Goal: Information Seeking & Learning: Check status

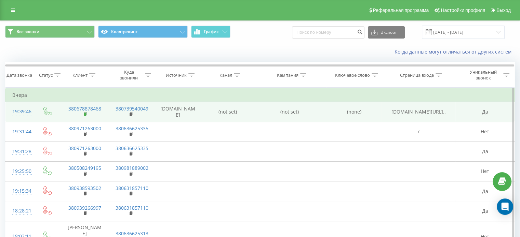
click at [86, 114] on icon at bounding box center [86, 114] width 4 height 5
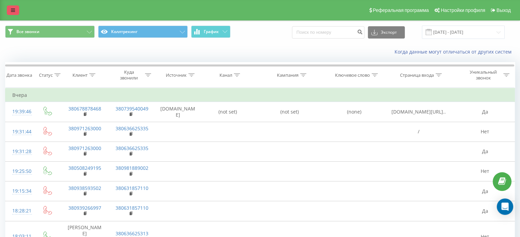
click at [8, 10] on link at bounding box center [13, 10] width 12 height 10
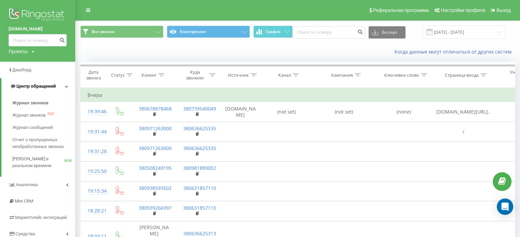
click at [39, 90] on link "Центр обращений" at bounding box center [38, 86] width 74 height 16
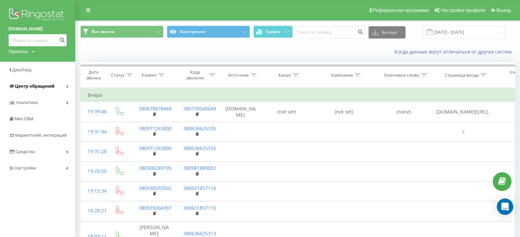
click at [39, 91] on link "Центр обращений" at bounding box center [37, 86] width 75 height 16
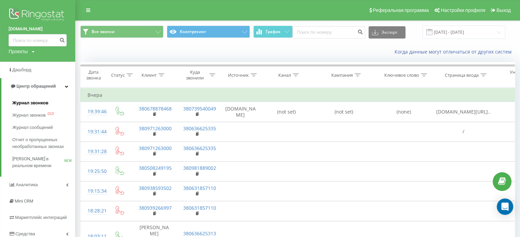
click at [34, 103] on span "Журнал звонков" at bounding box center [30, 103] width 36 height 7
click at [31, 12] on img at bounding box center [38, 15] width 58 height 17
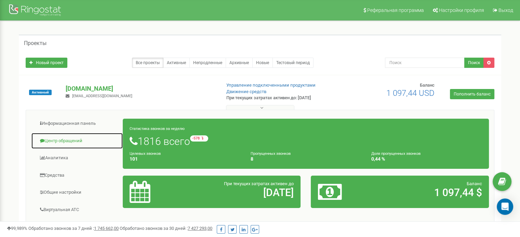
click at [71, 146] on link "Центр обращений" at bounding box center [77, 141] width 92 height 17
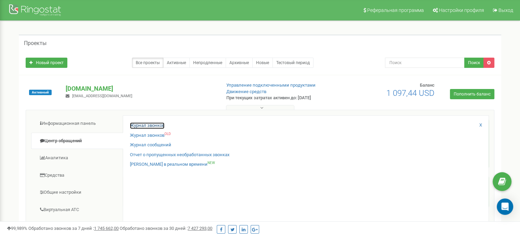
click at [147, 123] on link "Журнал звонков" at bounding box center [147, 126] width 35 height 6
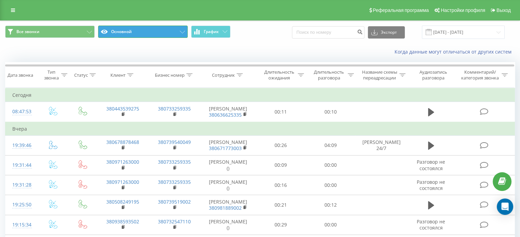
click at [180, 32] on icon at bounding box center [182, 32] width 5 height 3
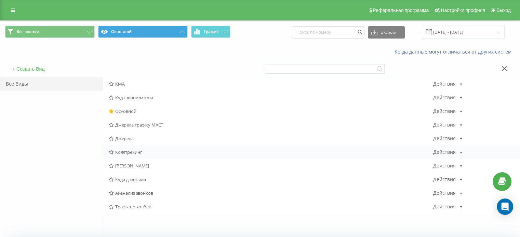
click at [131, 150] on span "Коллтрекинг" at bounding box center [271, 152] width 324 height 5
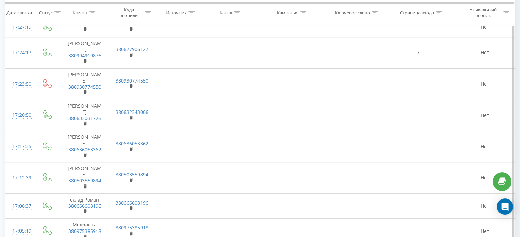
scroll to position [538, 0]
